Goal: Ask a question

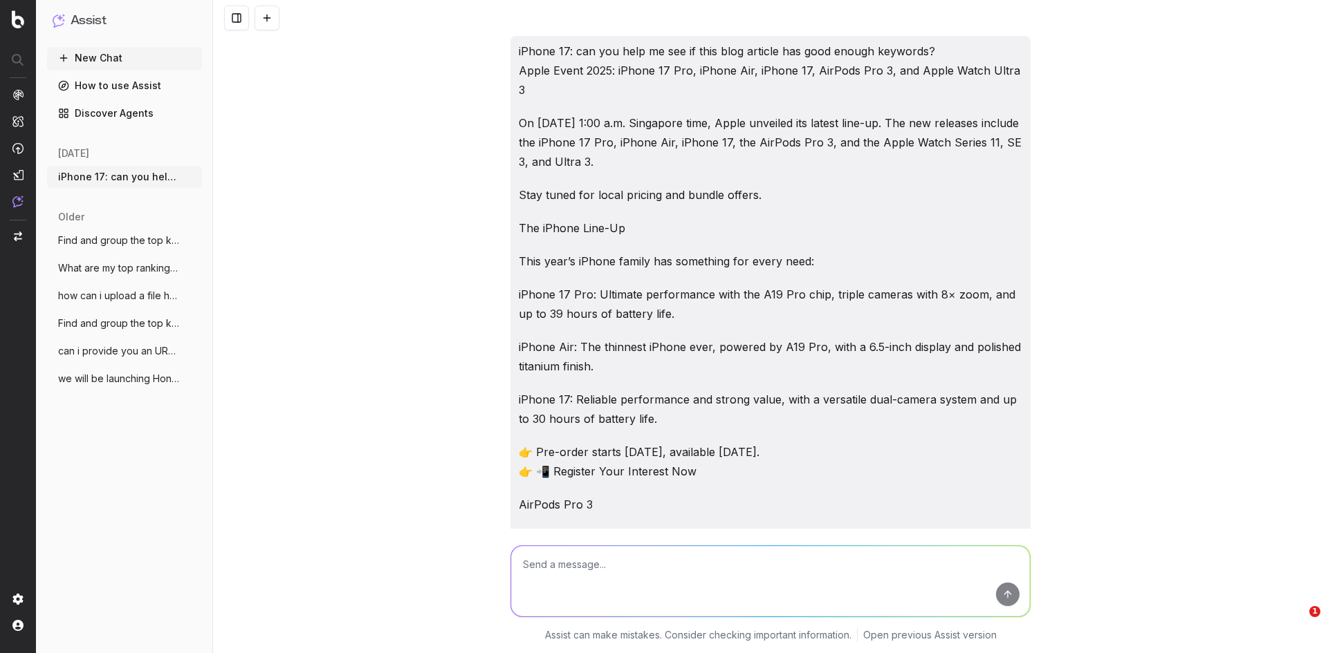
click at [427, 425] on div "iPhone 17: can you help me see if this blog article has good enough keywords? A…" at bounding box center [770, 326] width 1115 height 653
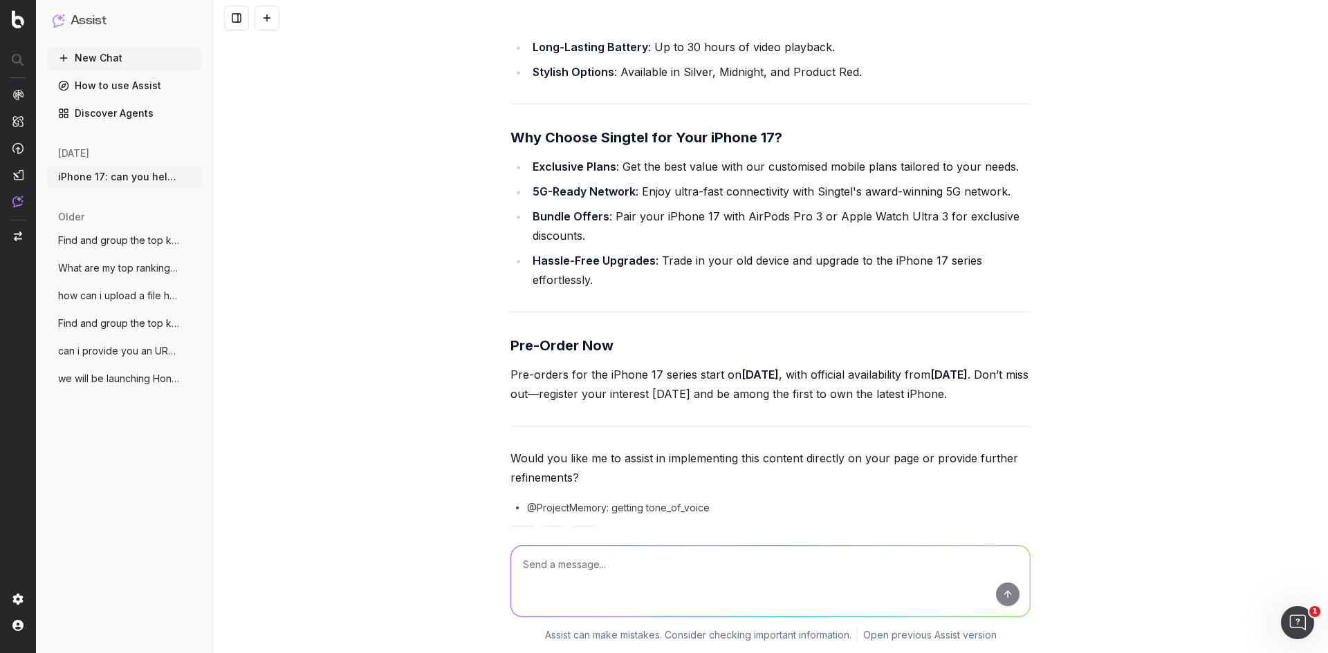
click at [672, 488] on p "Would you like me to assist in implementing this content directly on your page …" at bounding box center [770, 468] width 520 height 39
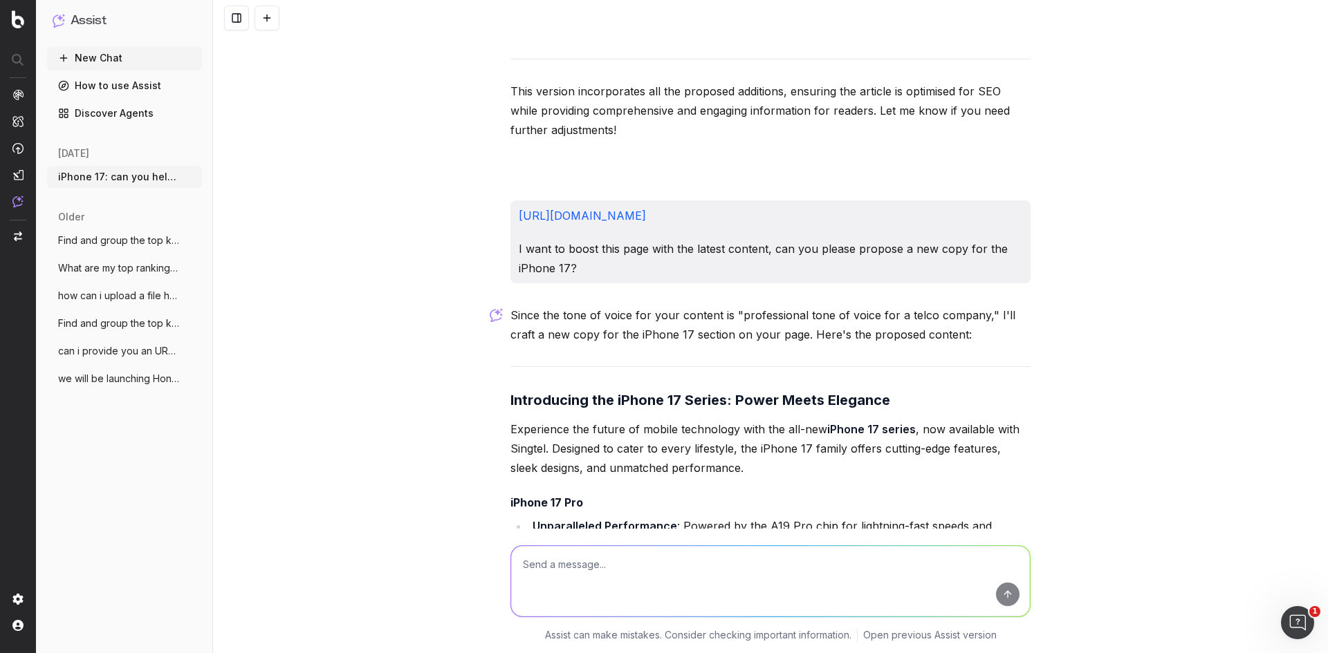
scroll to position [14125, 0]
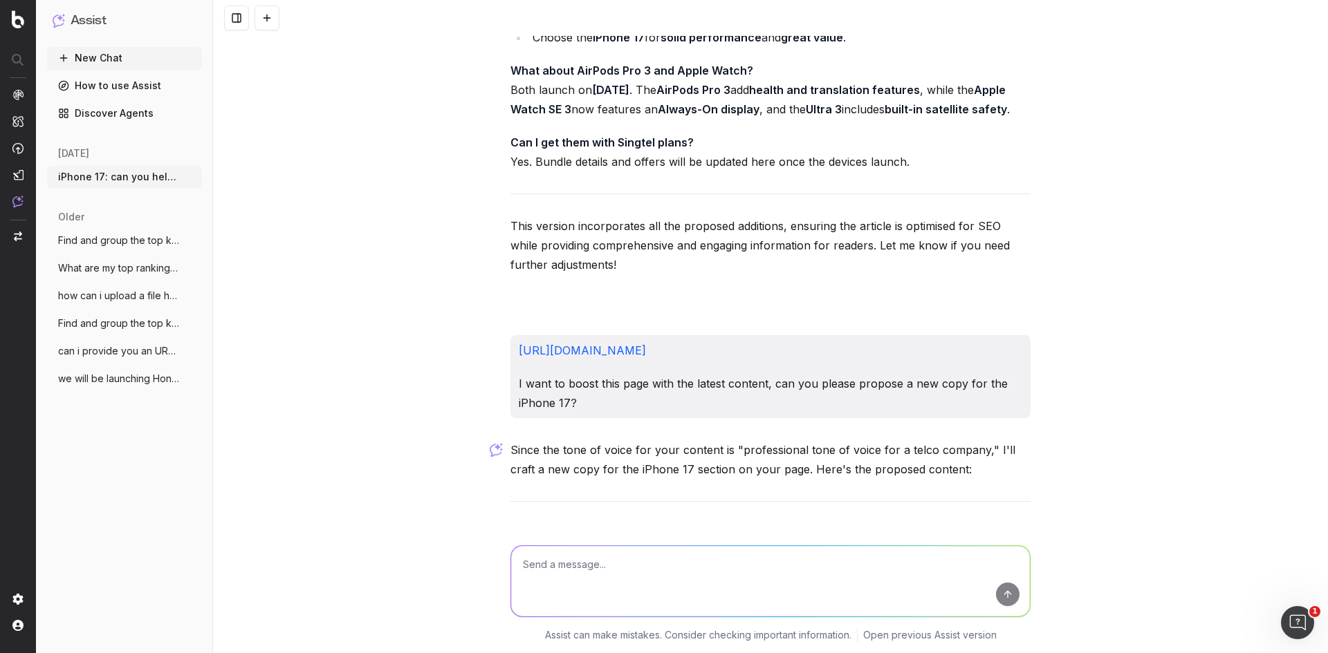
click at [190, 175] on icon "button" at bounding box center [192, 176] width 11 height 11
click at [212, 171] on span "Delete" at bounding box center [223, 177] width 30 height 14
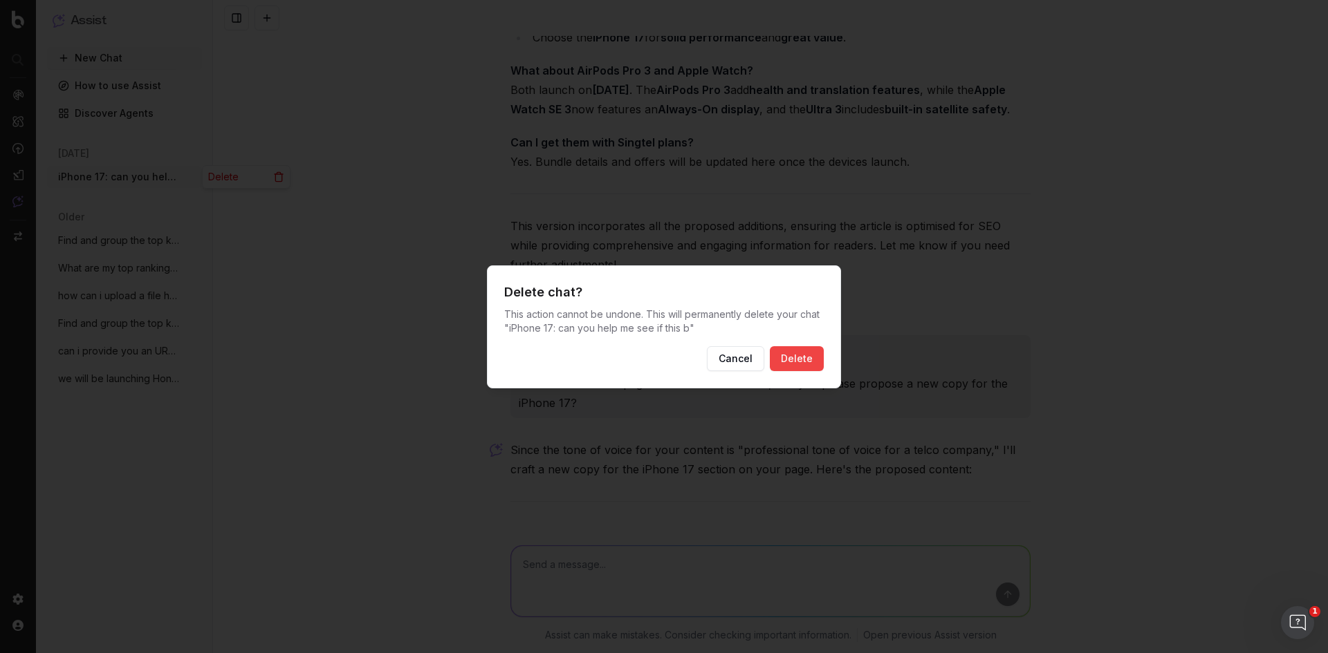
click at [800, 359] on button "Delete" at bounding box center [797, 358] width 54 height 25
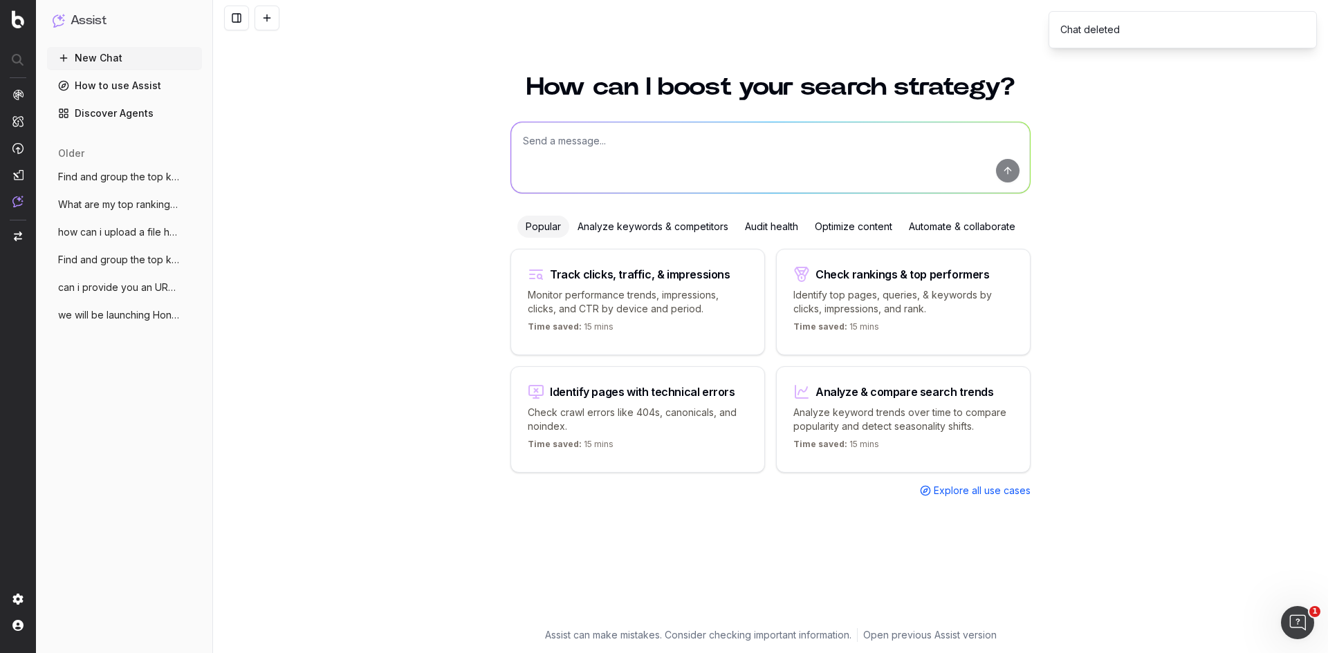
click at [622, 163] on textarea at bounding box center [770, 157] width 519 height 71
paste textarea "Lorem Ipsum 1901: dOlors 49 Amet-Co, AdiPisc Eli 1, sed Doeiu Tempo Incid 7 Ut …"
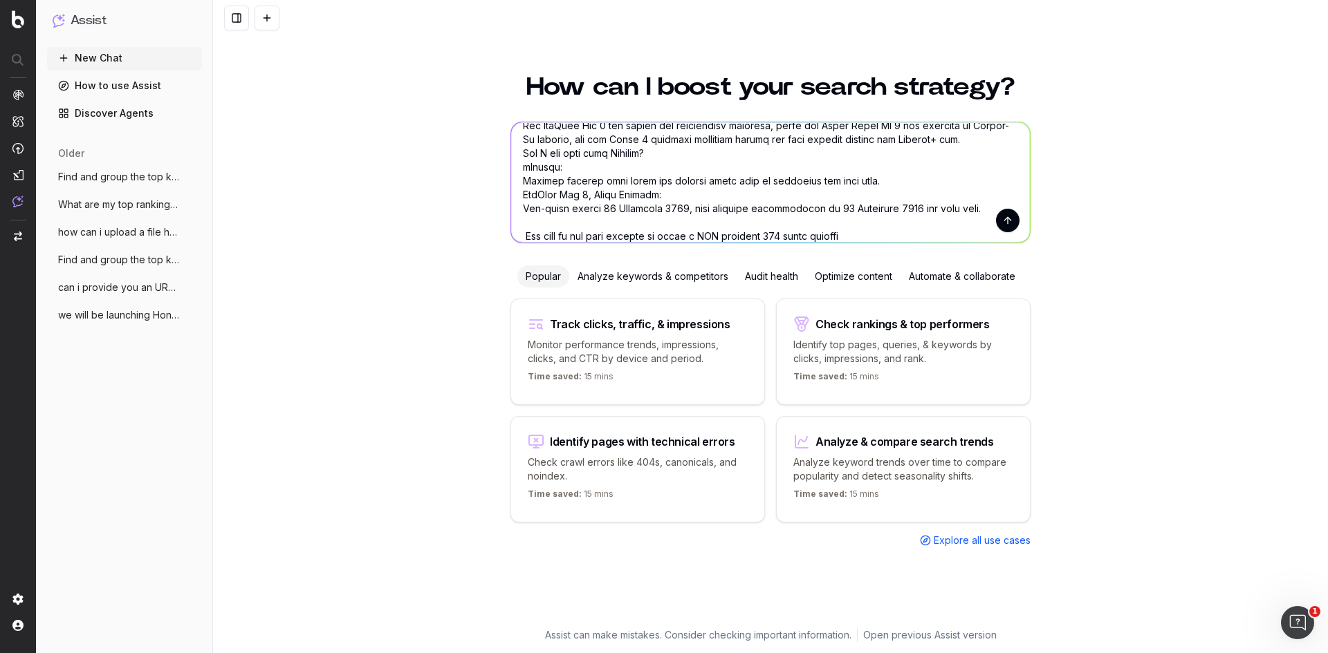
type textarea "Lorem Ipsum 1901: dOlors 49 Amet-Co, AdiPisc Eli 1, sed Doeiu Tempo Incid 7 Ut …"
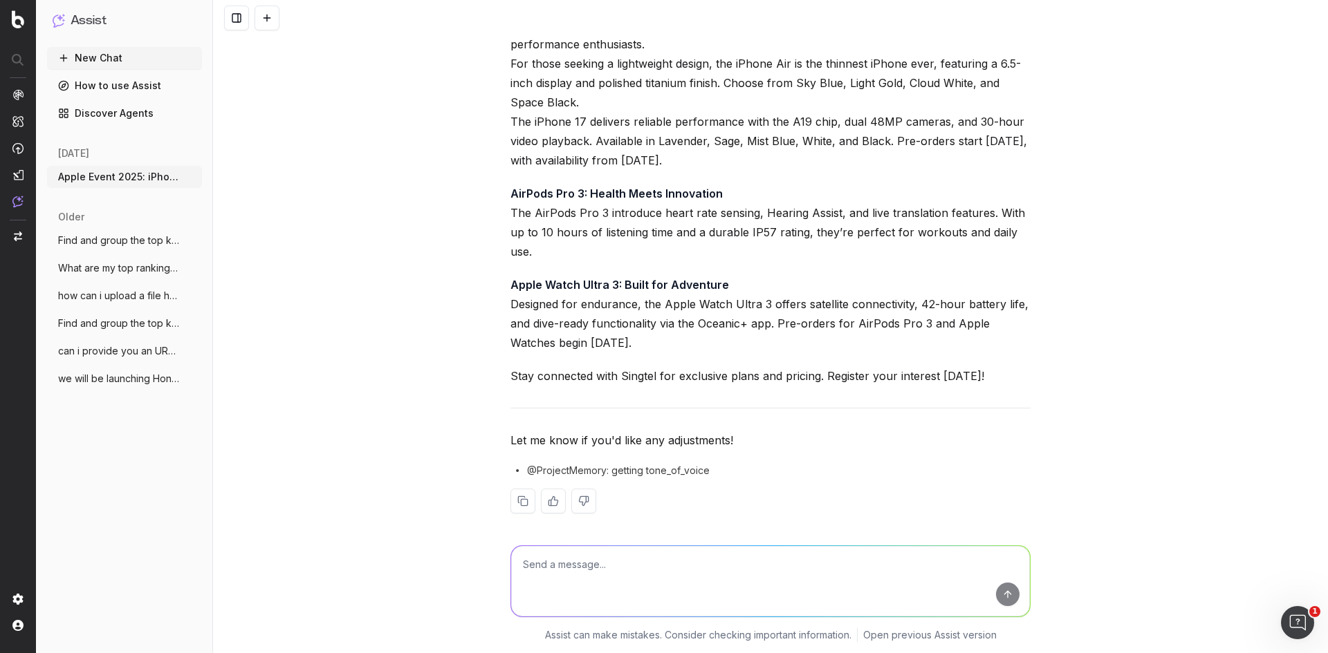
scroll to position [1721, 0]
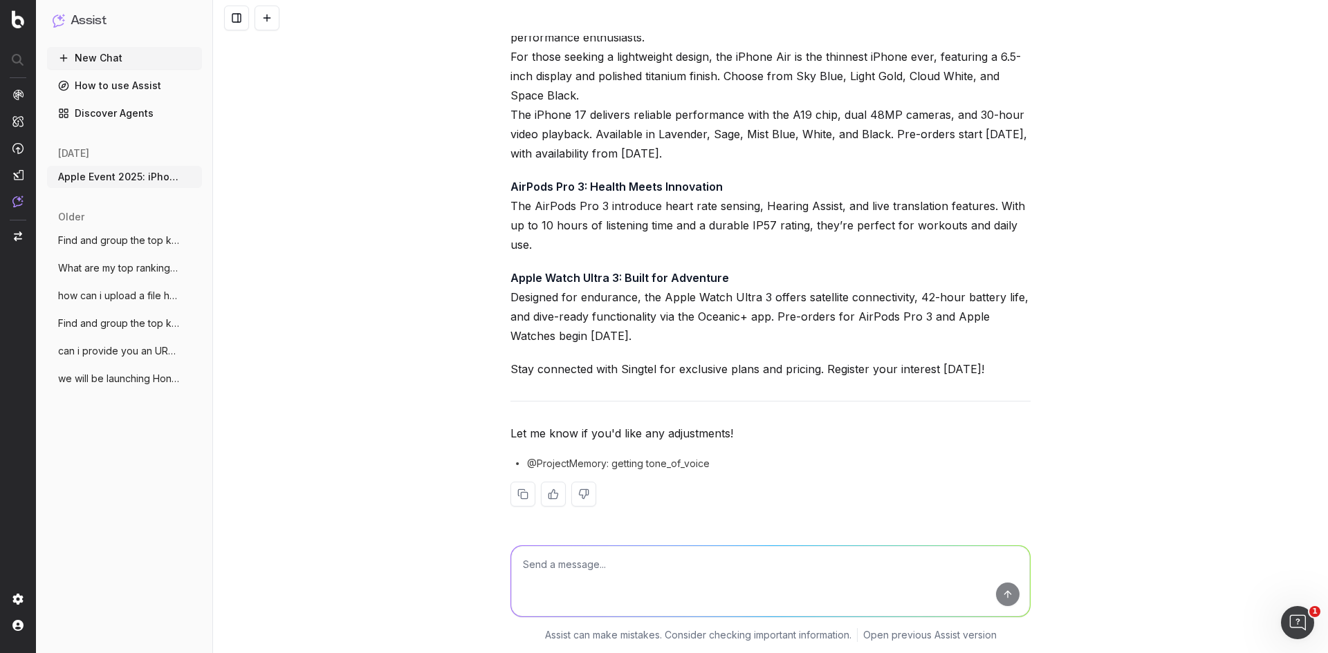
drag, startPoint x: 819, startPoint y: 340, endPoint x: 676, endPoint y: 275, distance: 157.2
click at [676, 276] on p "Apple Watch Ultra 3: Built for Adventure Designed for endurance, the Apple Watc…" at bounding box center [770, 306] width 520 height 77
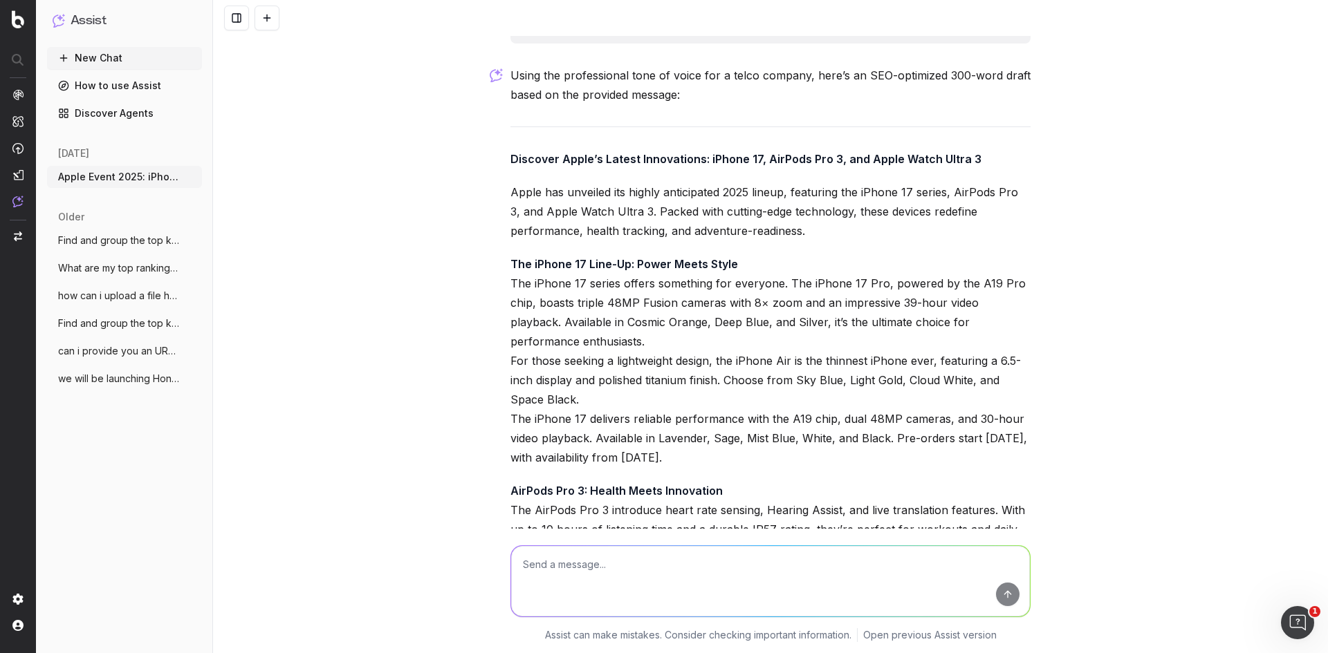
scroll to position [1375, 0]
click at [510, 169] on strong "Discover Apple’s Latest Innovations: iPhone 17, AirPods Pro 3, and Apple Watch …" at bounding box center [745, 162] width 471 height 14
copy div "Loremips Dolor’s Ametco Adipiscinge: sEddoe 84, TemPori Utl 5, etd Magna Aliqu …"
